Goal: Task Accomplishment & Management: Use online tool/utility

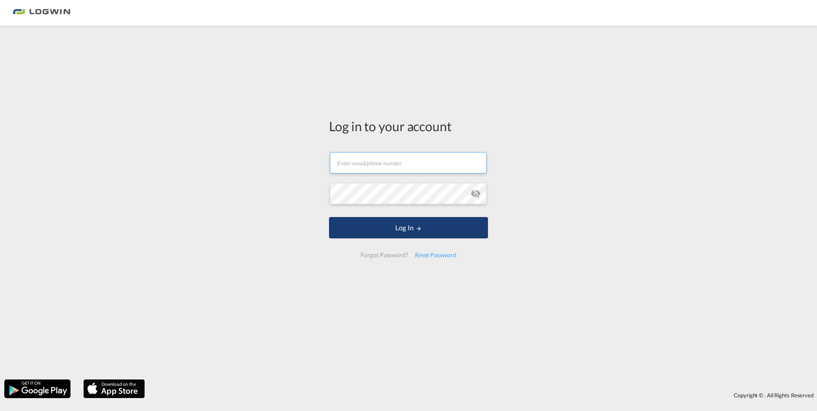
type input "[EMAIL_ADDRESS][PERSON_NAME][DOMAIN_NAME]"
click at [430, 226] on button "Log In" at bounding box center [408, 227] width 159 height 21
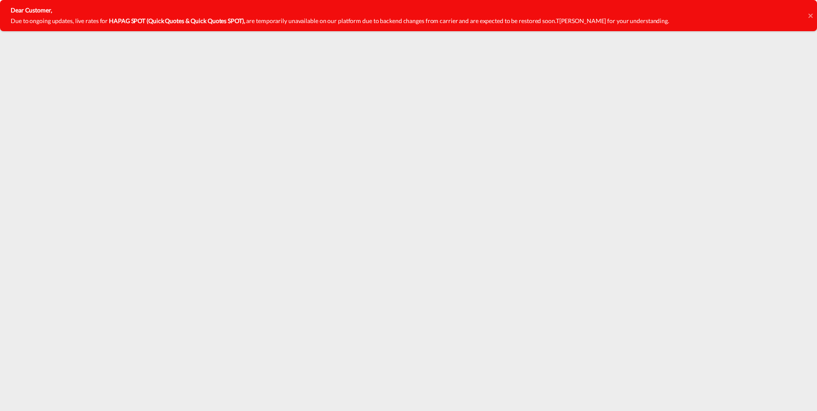
click at [809, 18] on icon at bounding box center [811, 15] width 4 height 7
